Goal: Entertainment & Leisure: Consume media (video, audio)

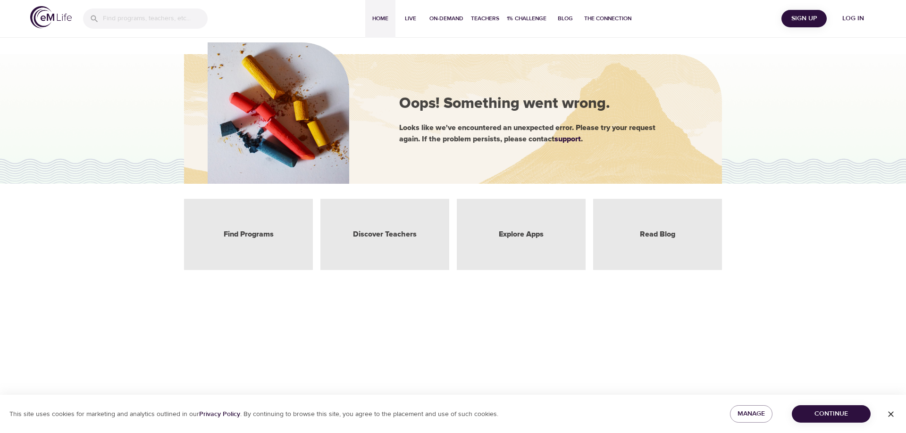
click at [377, 17] on span "Home" at bounding box center [380, 19] width 23 height 10
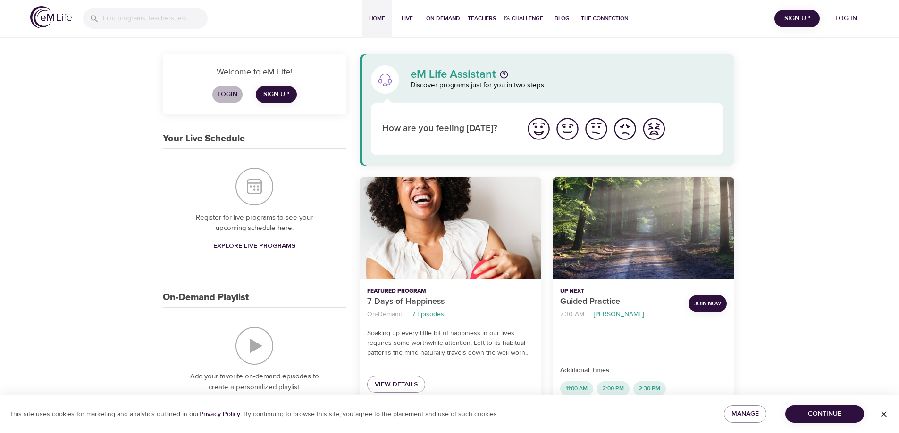
click at [228, 95] on span "Login" at bounding box center [227, 95] width 23 height 12
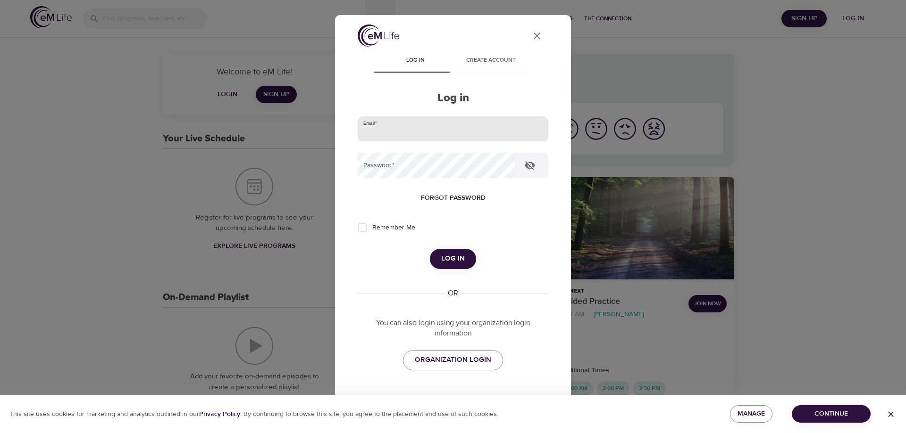
click at [384, 130] on input "email" at bounding box center [453, 129] width 191 height 25
type input "[EMAIL_ADDRESS][DOMAIN_NAME]"
click at [430, 249] on button "Log in" at bounding box center [453, 259] width 46 height 20
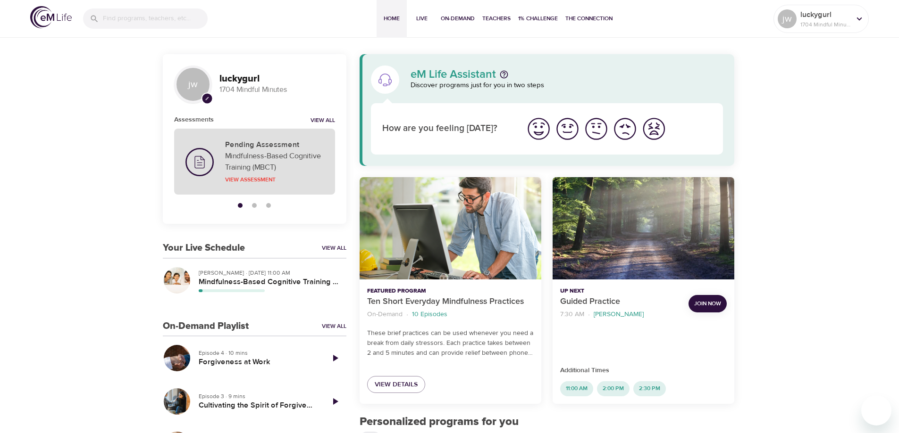
click at [259, 163] on p "Mindfulness-Based Cognitive Training (MBCT)" at bounding box center [274, 161] width 99 height 23
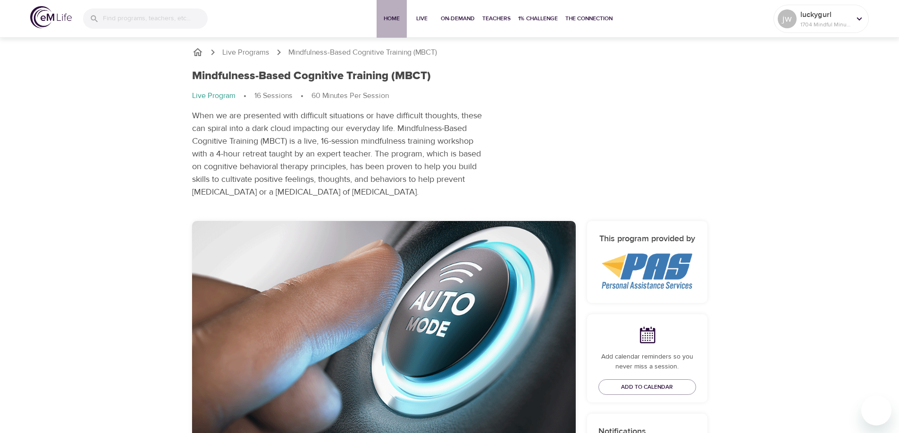
click at [389, 19] on span "Home" at bounding box center [391, 19] width 23 height 10
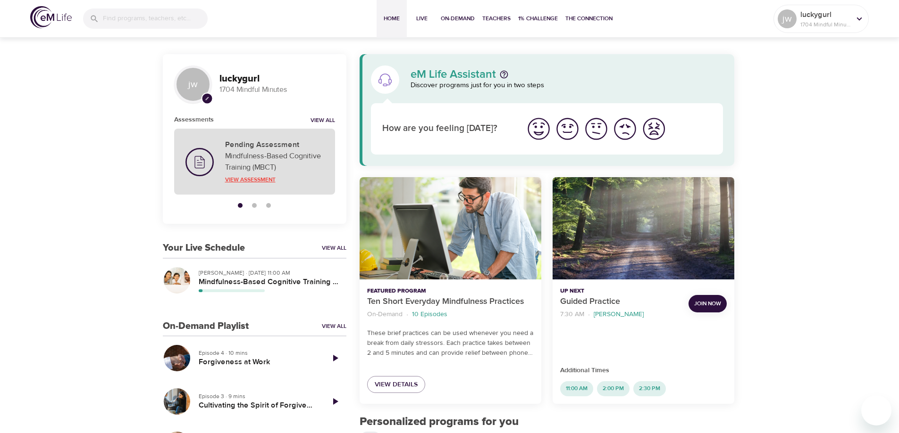
click at [247, 180] on p "View Assessment" at bounding box center [274, 179] width 99 height 8
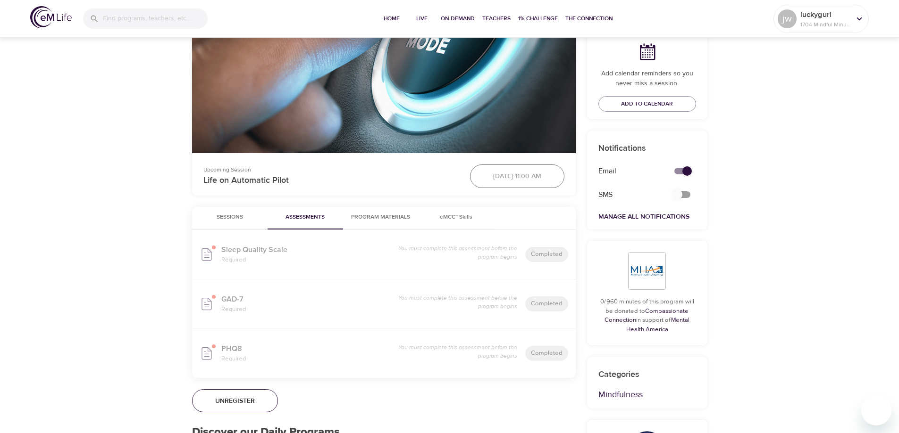
scroll to position [330, 0]
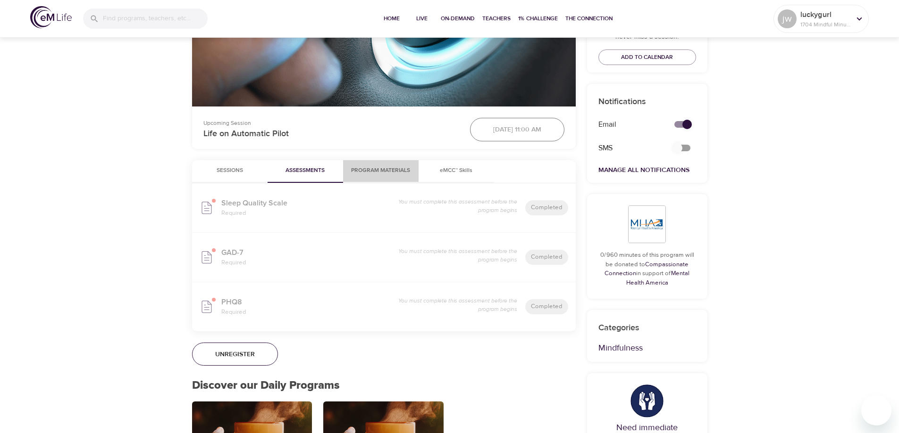
click at [369, 166] on span "Program Materials" at bounding box center [381, 171] width 64 height 10
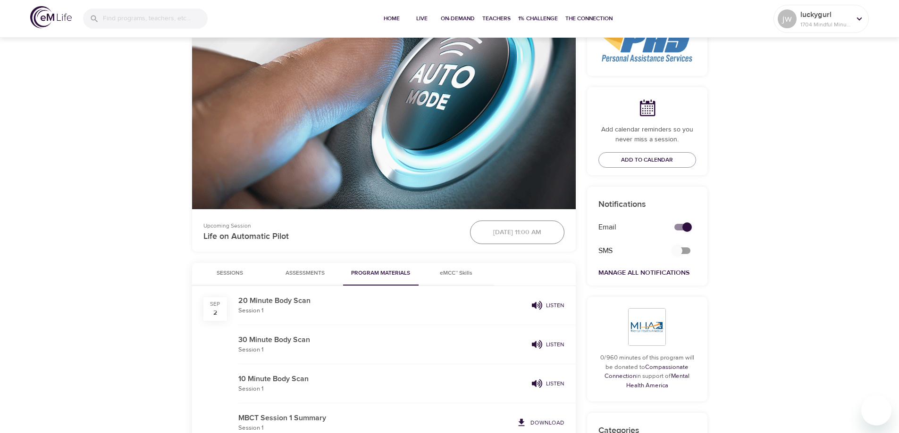
scroll to position [224, 0]
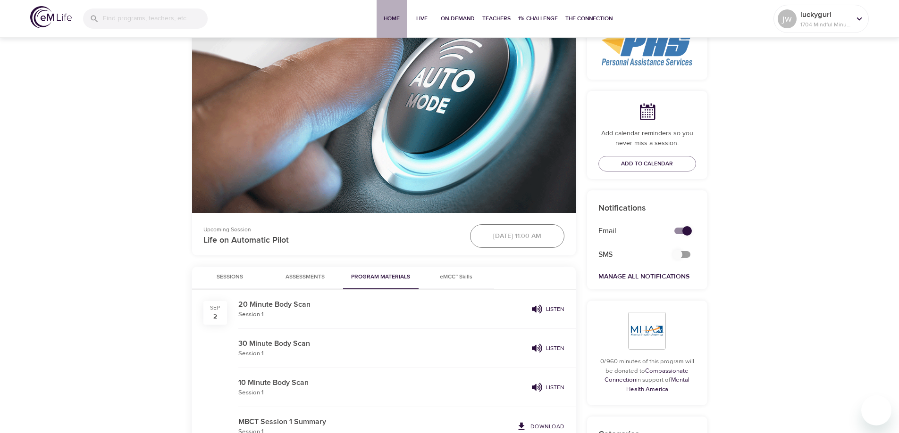
click at [393, 18] on span "Home" at bounding box center [391, 19] width 23 height 10
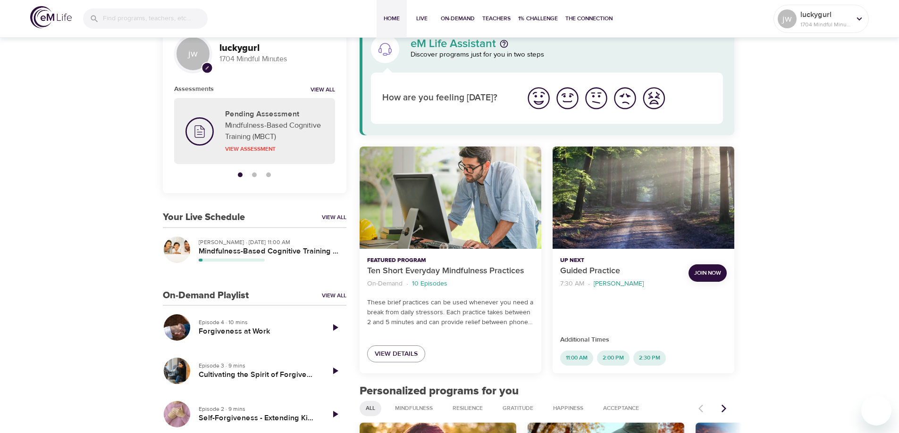
scroll to position [47, 0]
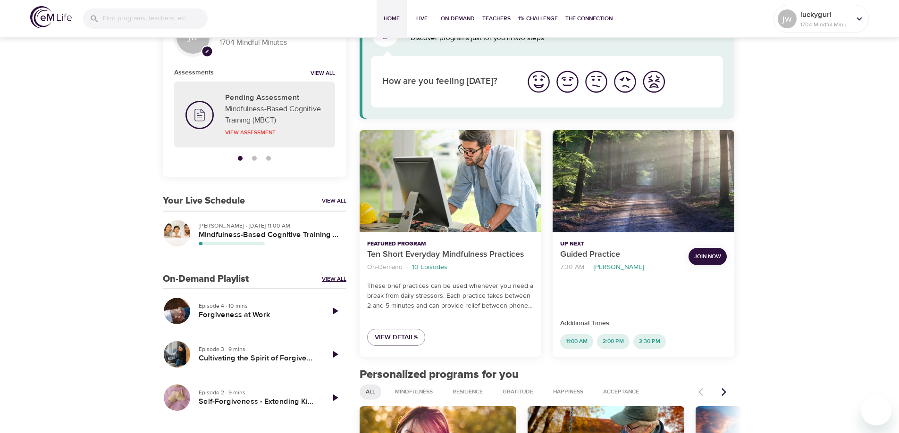
click at [334, 277] on link "View All" at bounding box center [334, 279] width 25 height 8
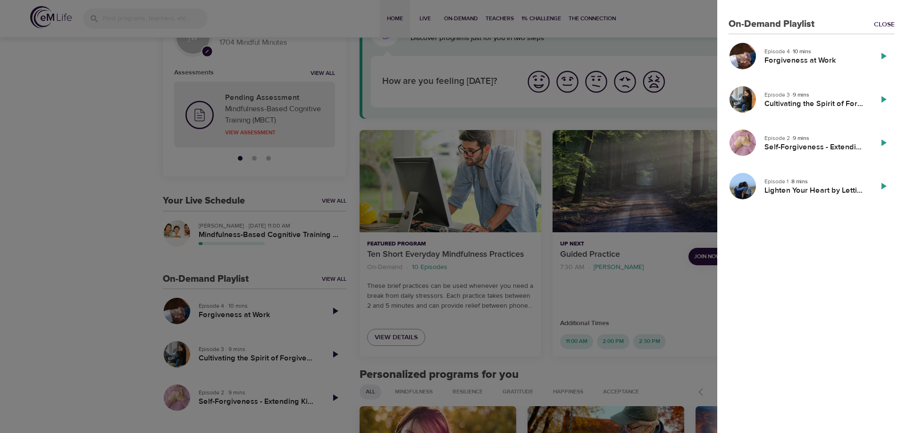
click at [563, 121] on div at bounding box center [453, 216] width 906 height 433
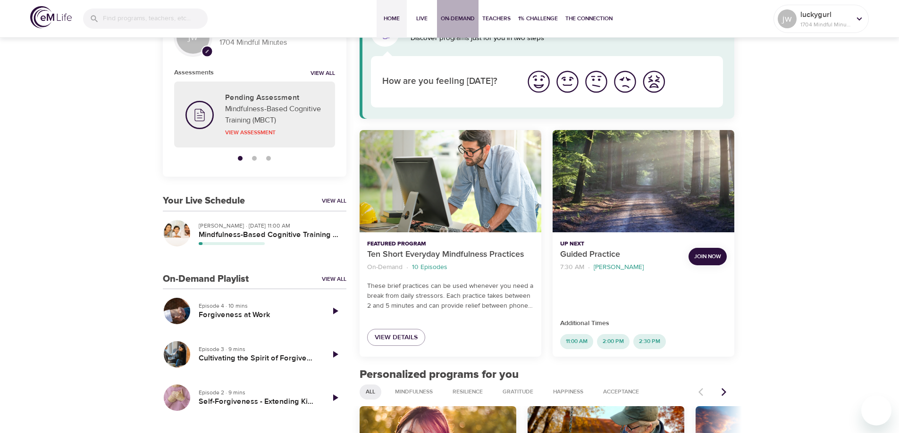
click at [451, 17] on span "On-Demand" at bounding box center [458, 19] width 34 height 10
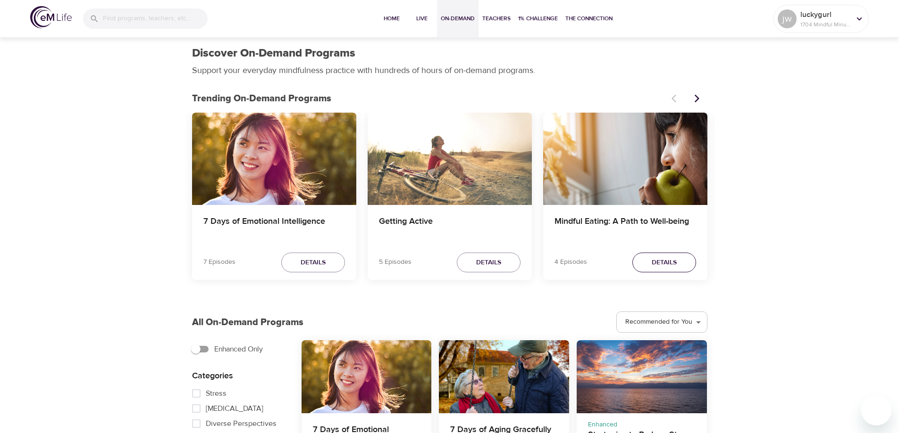
click at [662, 266] on span "Details" at bounding box center [663, 263] width 25 height 12
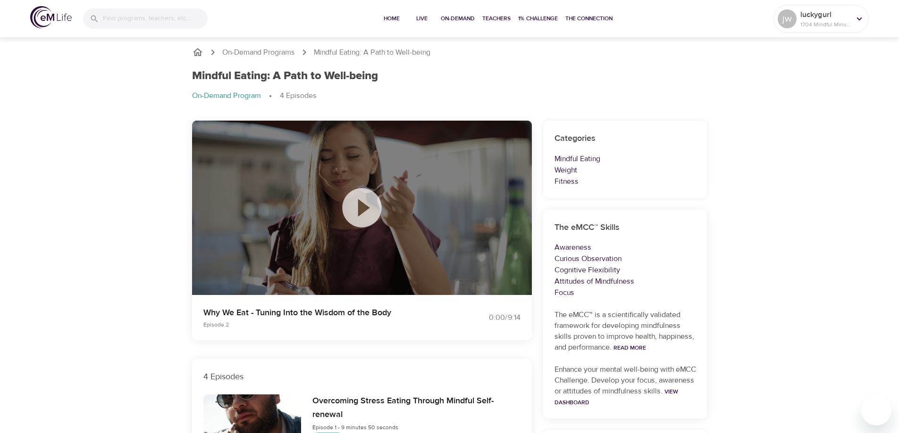
click at [364, 206] on icon at bounding box center [361, 207] width 47 height 47
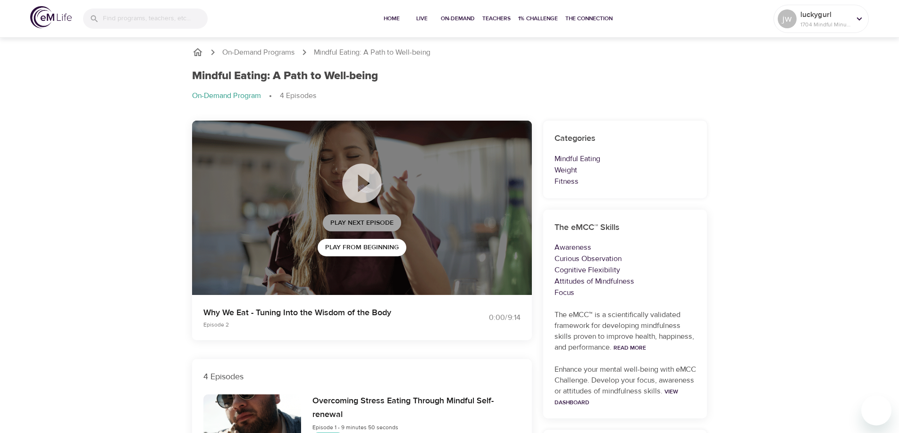
click at [359, 221] on span "Play Next Episode" at bounding box center [361, 223] width 63 height 12
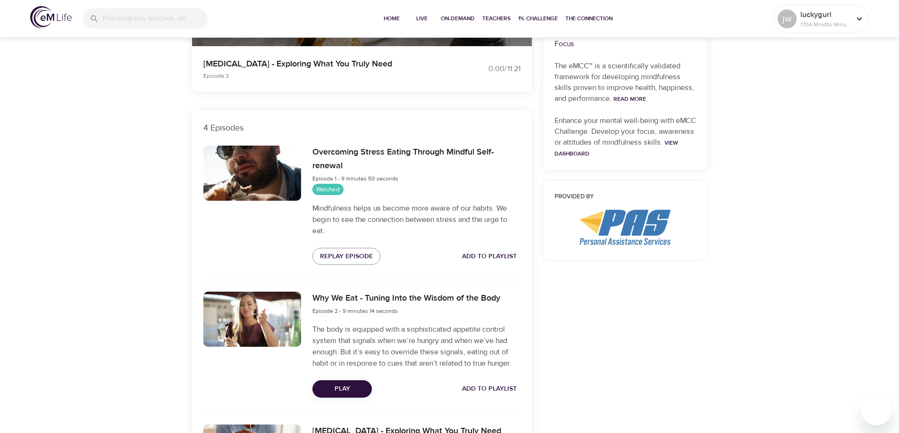
scroll to position [283, 0]
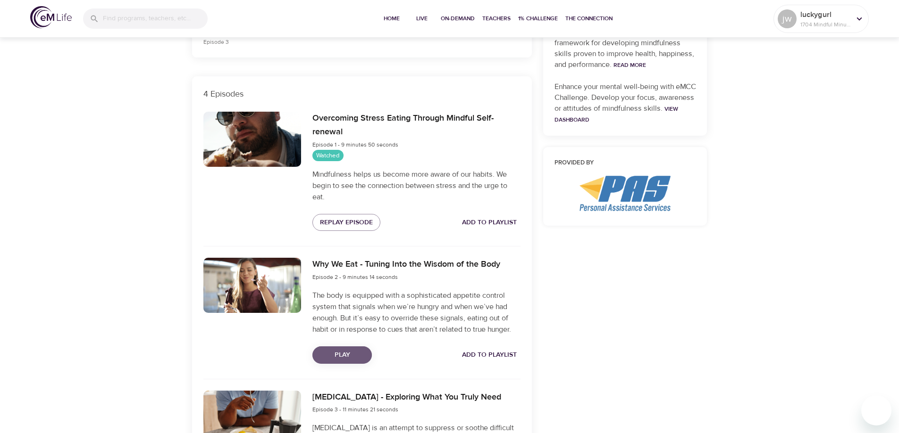
click at [343, 354] on span "Play" at bounding box center [342, 356] width 44 height 12
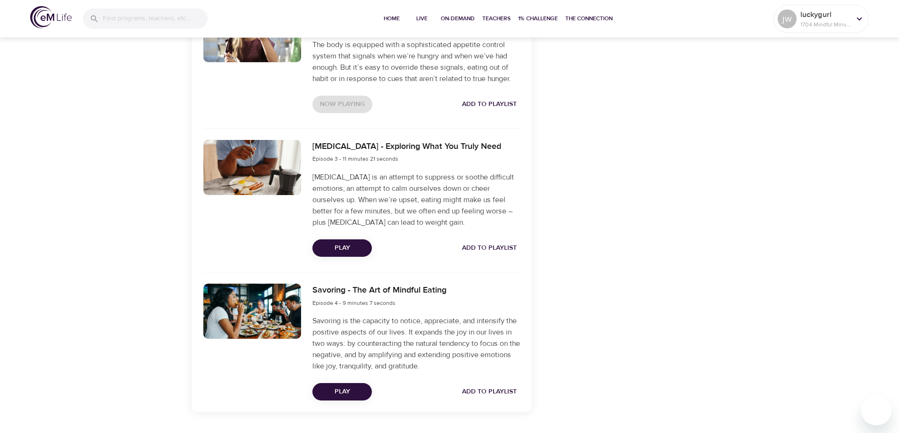
scroll to position [560, 0]
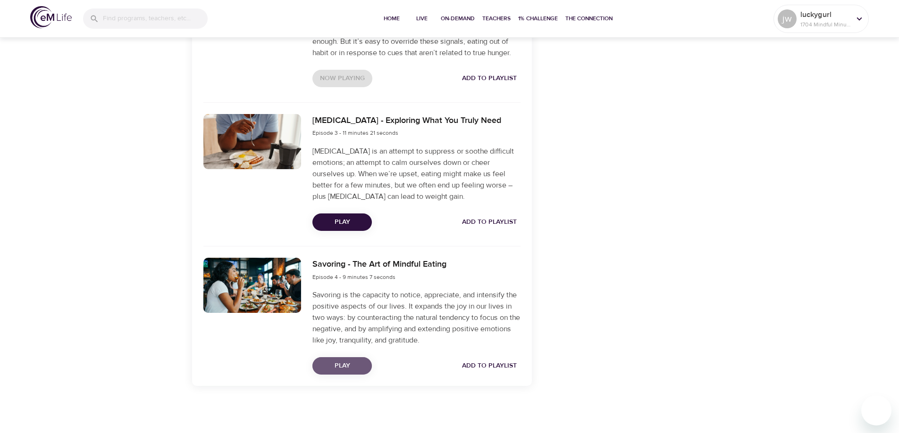
click at [346, 369] on span "Play" at bounding box center [342, 366] width 44 height 12
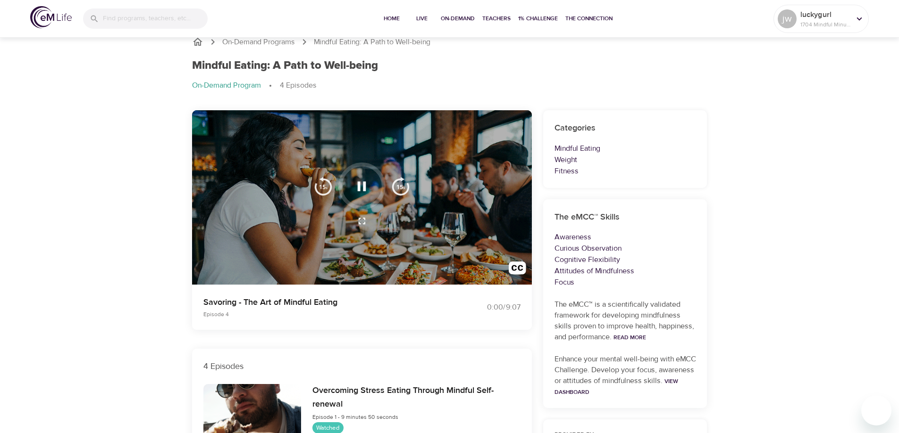
scroll to position [0, 0]
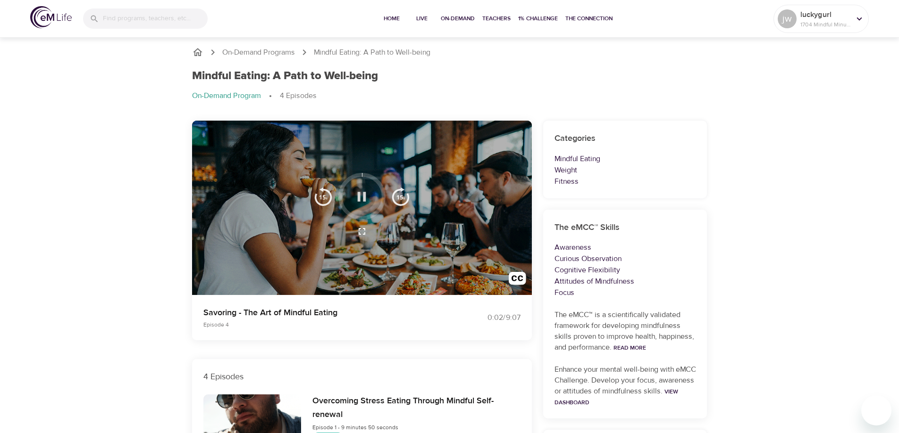
click at [359, 192] on icon "button" at bounding box center [362, 196] width 8 height 9
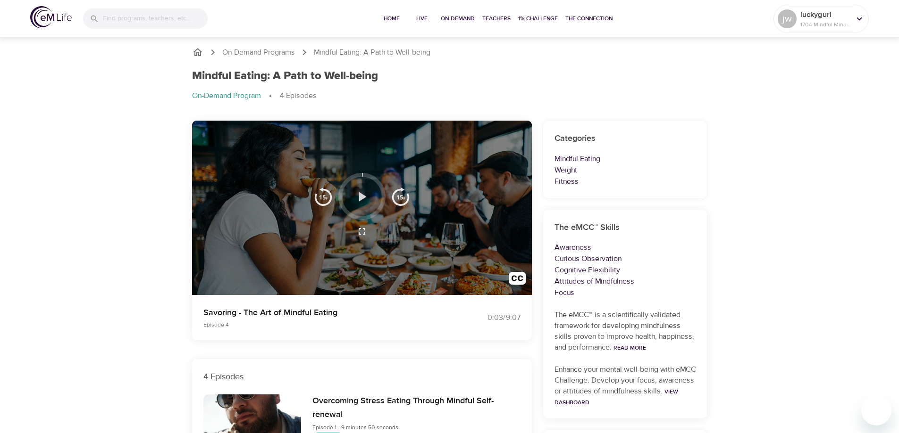
click at [362, 196] on icon "button" at bounding box center [363, 196] width 8 height 9
